Goal: Navigation & Orientation: Find specific page/section

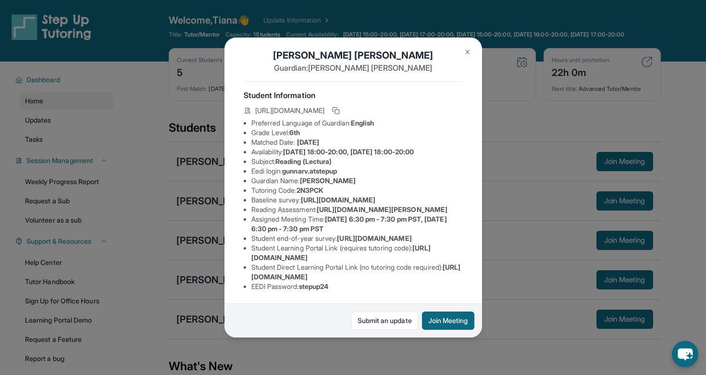
scroll to position [47, 11]
click at [470, 53] on img at bounding box center [467, 52] width 8 height 8
